Goal: Task Accomplishment & Management: Manage account settings

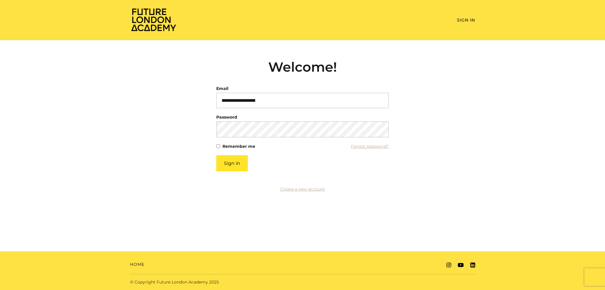
type input "**********"
click at [216, 155] on button "Sign in" at bounding box center [232, 163] width 32 height 16
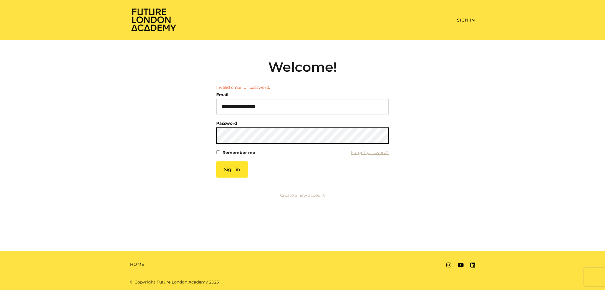
click at [216, 161] on button "Sign in" at bounding box center [232, 169] width 32 height 16
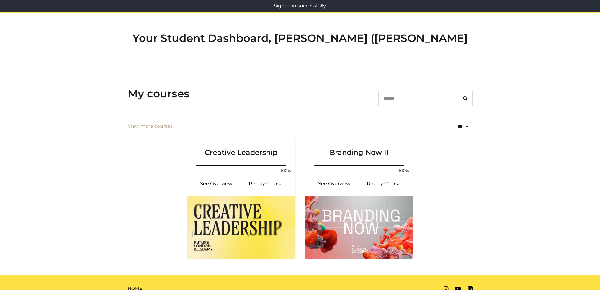
scroll to position [30, 0]
